Goal: Information Seeking & Learning: Learn about a topic

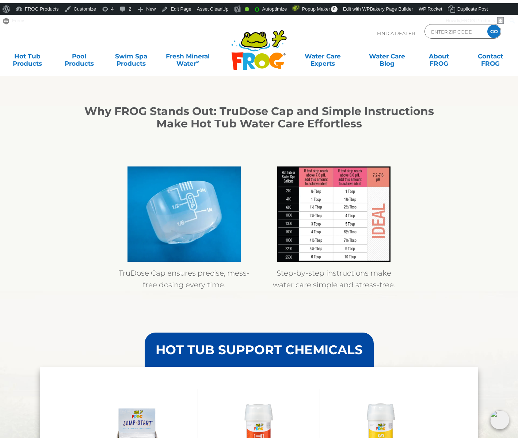
scroll to position [566, 0]
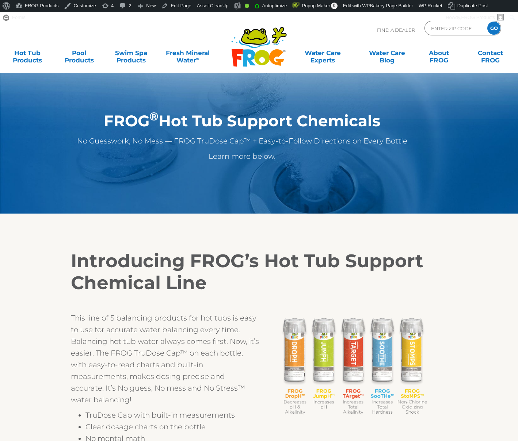
scroll to position [366, 0]
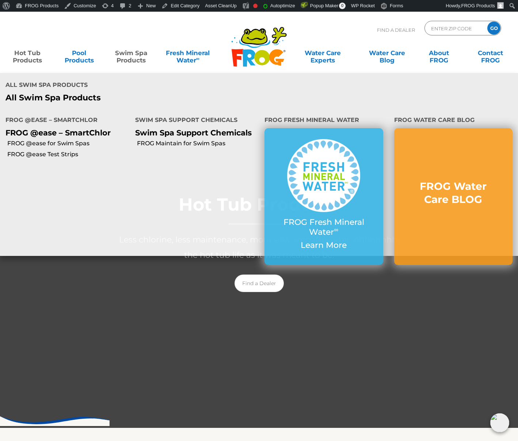
click at [137, 60] on link "Swim Spa Products" at bounding box center [131, 53] width 40 height 15
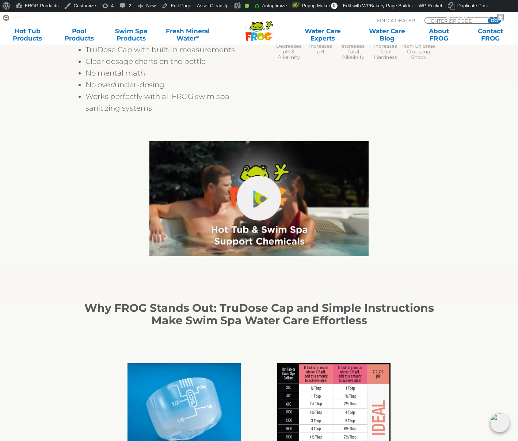
scroll to position [366, 0]
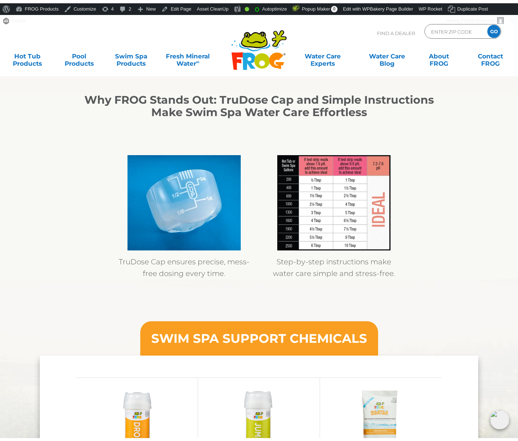
scroll to position [577, 0]
